Goal: Navigation & Orientation: Go to known website

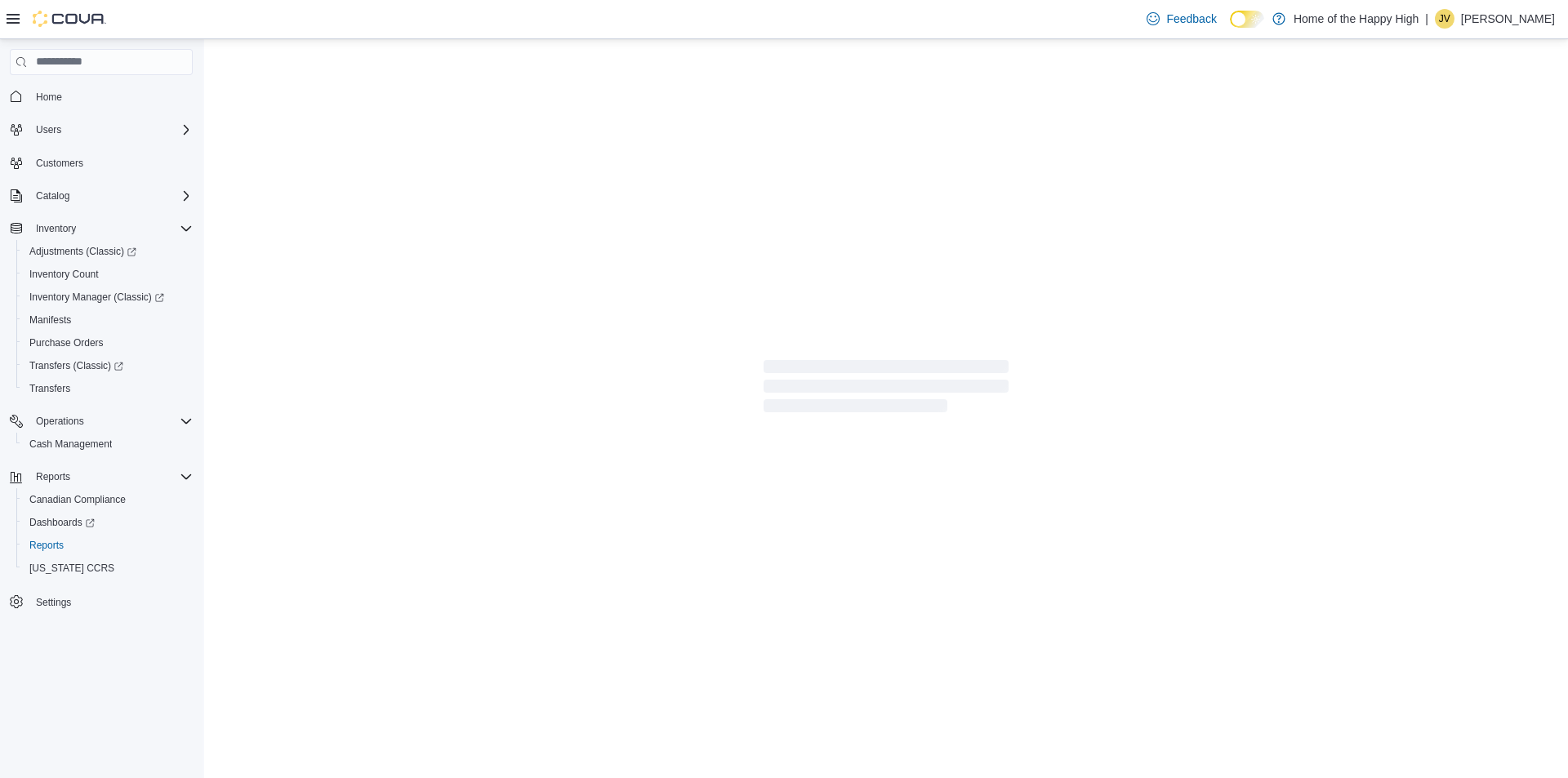
click at [1485, 18] on p "Jennifer Verney" at bounding box center [1508, 19] width 94 height 20
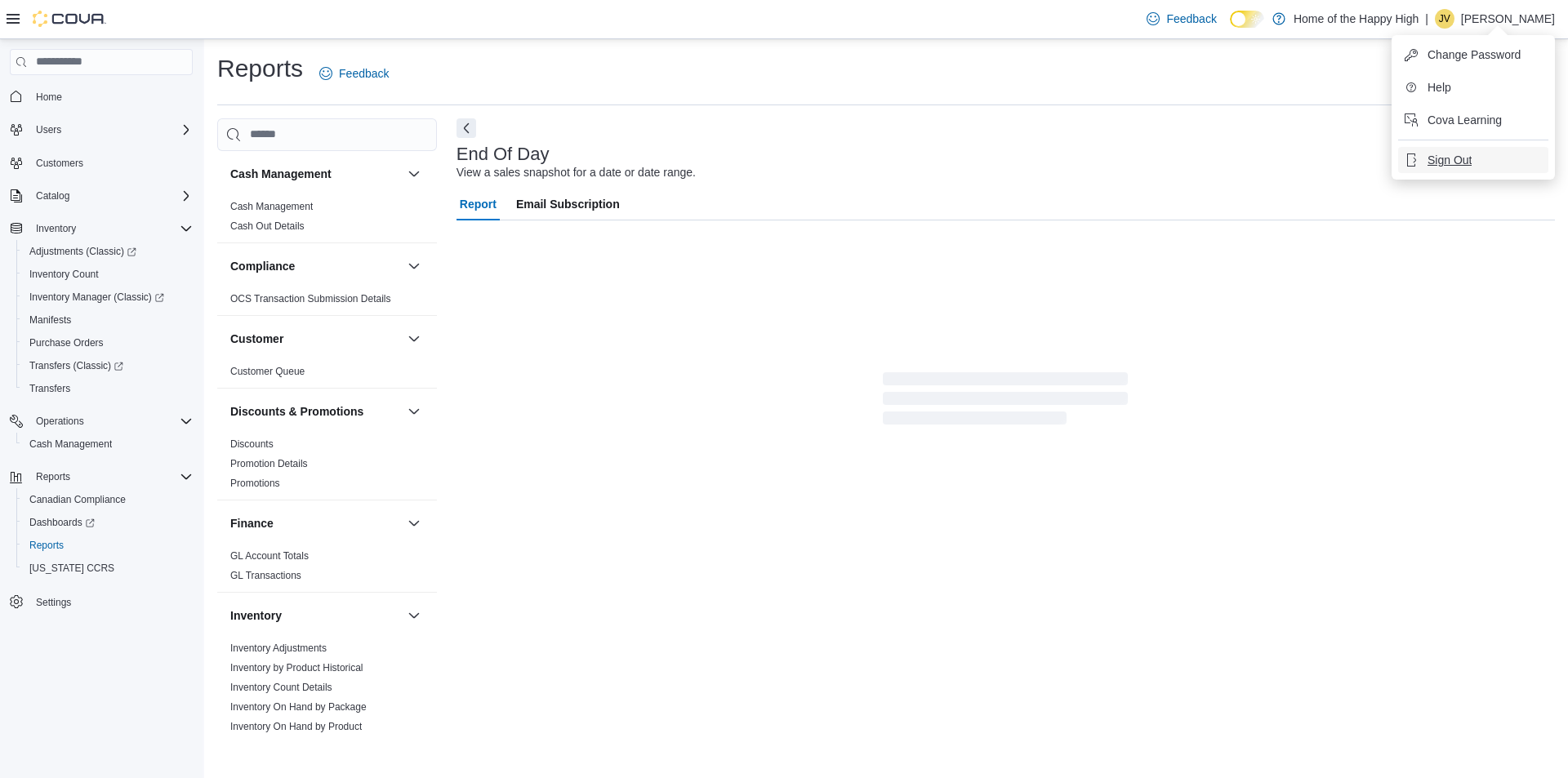
click at [1429, 163] on span "Sign Out" at bounding box center [1450, 160] width 44 height 16
